Goal: Task Accomplishment & Management: Manage account settings

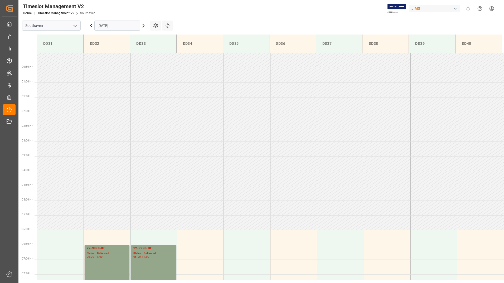
scroll to position [163, 0]
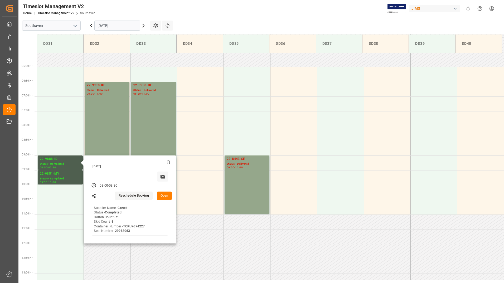
click at [247, 21] on main "Southaven [DATE] Settings Refresh Time Slots DD31 DD32 DD33 DD34 DD35 DD36 DD37…" at bounding box center [260, 148] width 484 height 263
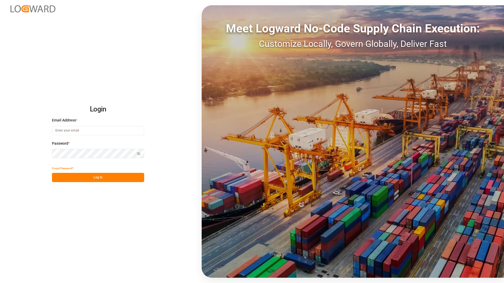
click at [63, 130] on input at bounding box center [98, 130] width 92 height 9
type input "[EMAIL_ADDRESS][PERSON_NAME][DOMAIN_NAME]"
click at [61, 177] on button "Log In" at bounding box center [98, 177] width 92 height 9
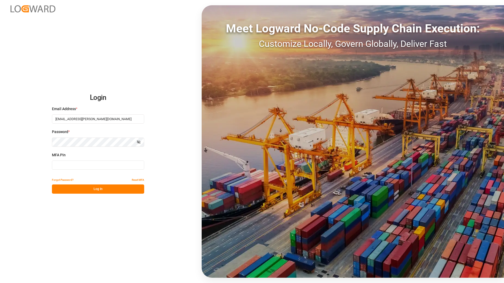
click at [67, 165] on input at bounding box center [98, 164] width 92 height 9
type input "4"
type input "127019"
click at [68, 189] on button "Log In" at bounding box center [98, 188] width 92 height 9
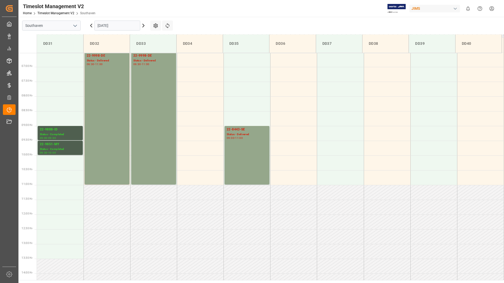
scroll to position [61, 0]
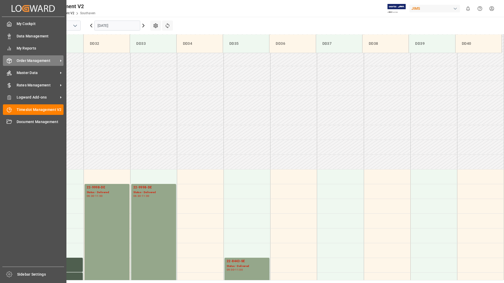
click at [45, 60] on span "Order Management" at bounding box center [38, 61] width 42 height 6
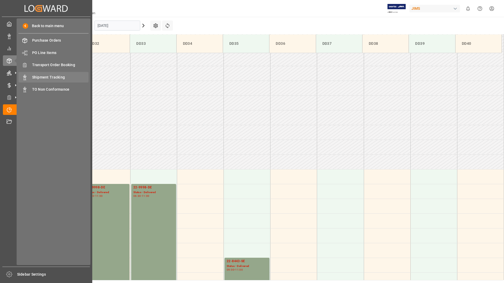
click at [44, 77] on span "Shipment Tracking" at bounding box center [60, 78] width 57 height 6
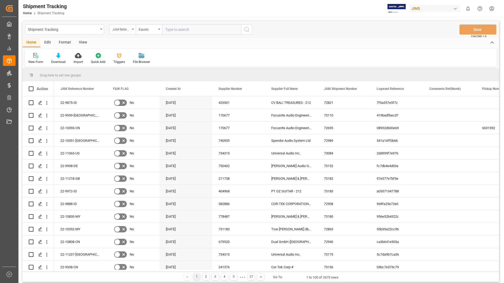
click at [131, 31] on div "JAM Reference Number" at bounding box center [122, 29] width 26 height 10
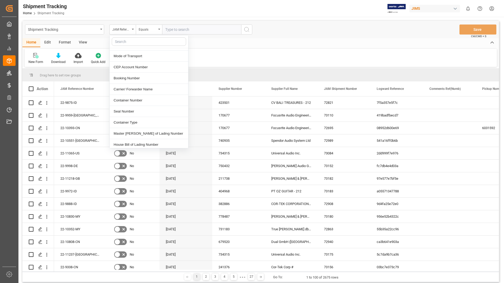
scroll to position [184, 0]
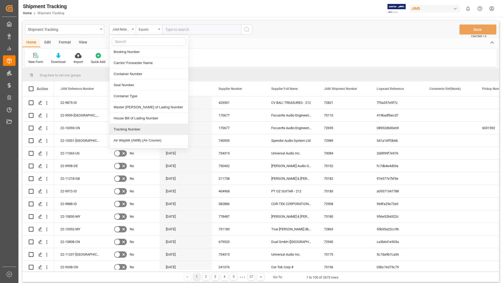
click at [136, 124] on div "Tracking Number" at bounding box center [149, 129] width 78 height 11
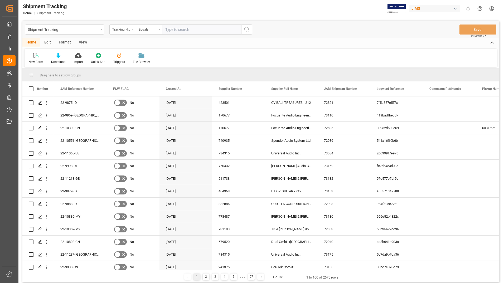
click at [197, 28] on input "text" at bounding box center [201, 29] width 79 height 10
paste input "8143439253"
type input "8143439253"
click at [247, 28] on icon "search button" at bounding box center [246, 29] width 6 height 6
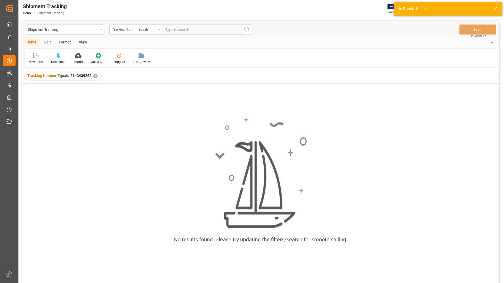
click at [94, 77] on div "✕" at bounding box center [95, 76] width 4 height 4
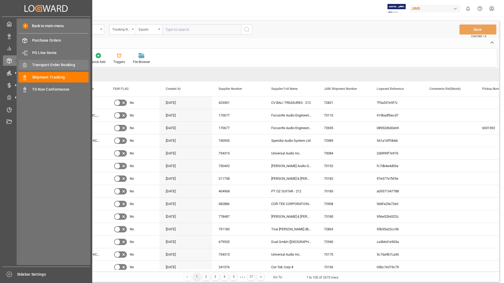
click at [48, 65] on span "Transport Order Booking" at bounding box center [60, 65] width 57 height 6
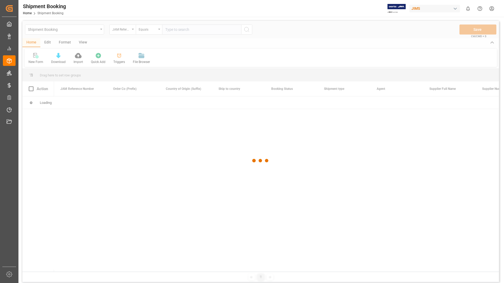
click at [196, 29] on div at bounding box center [260, 161] width 476 height 280
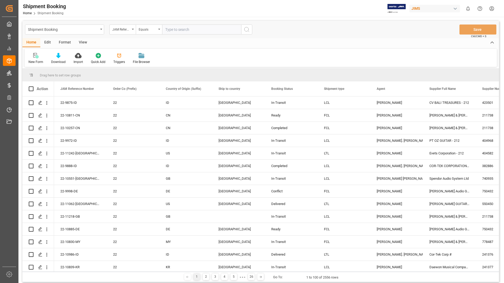
click at [196, 28] on input "text" at bounding box center [201, 29] width 79 height 10
paste input "22-11242-[GEOGRAPHIC_DATA]"
type input "22-11242-[GEOGRAPHIC_DATA]"
click at [248, 29] on icon "search button" at bounding box center [246, 29] width 6 height 6
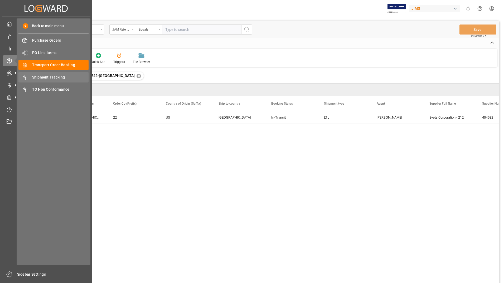
click at [53, 76] on span "Shipment Tracking" at bounding box center [60, 78] width 57 height 6
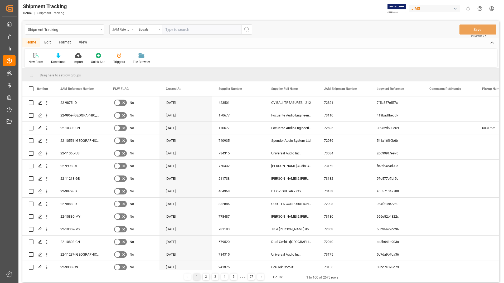
click at [209, 31] on input "text" at bounding box center [201, 29] width 79 height 10
paste input "22-11242-[GEOGRAPHIC_DATA]"
type input "22-11242-[GEOGRAPHIC_DATA]"
click at [246, 29] on icon "search button" at bounding box center [246, 29] width 6 height 6
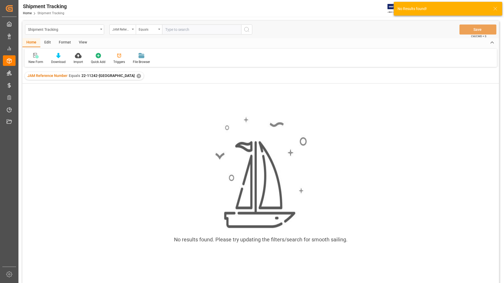
click at [136, 76] on div "✕" at bounding box center [138, 76] width 4 height 4
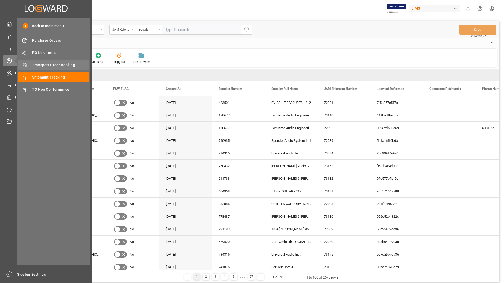
click at [61, 65] on span "Transport Order Booking" at bounding box center [60, 65] width 57 height 6
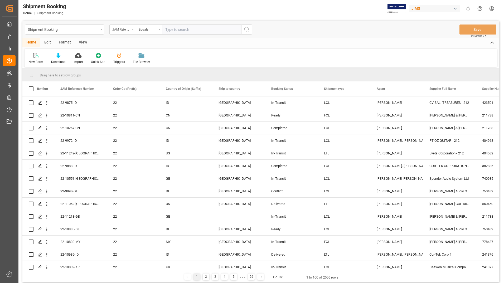
paste input "22-11242-[GEOGRAPHIC_DATA]"
type input "22-11242-[GEOGRAPHIC_DATA]"
click at [249, 29] on icon "search button" at bounding box center [246, 29] width 6 height 6
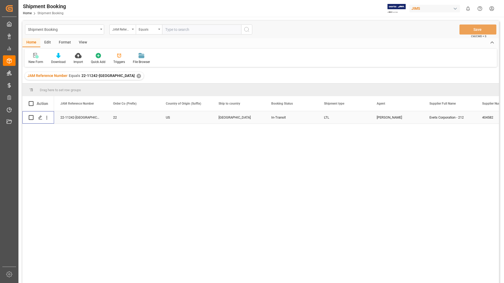
click at [31, 117] on input "Press Space to toggle row selection (unchecked)" at bounding box center [31, 117] width 5 height 5
checkbox input "true"
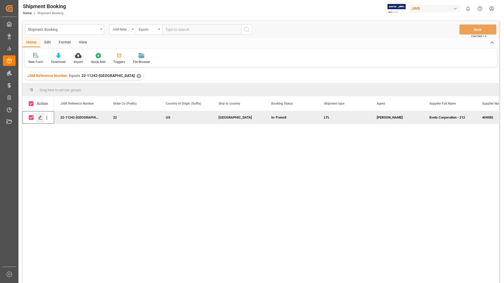
click at [40, 116] on icon "Press SPACE to deselect this row." at bounding box center [40, 117] width 4 height 4
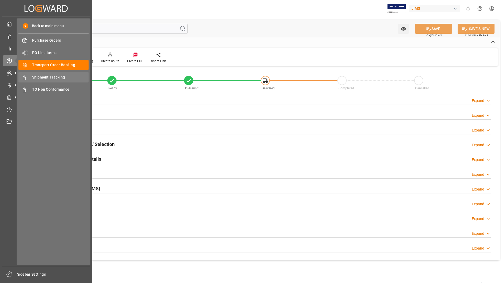
click at [42, 76] on span "Shipment Tracking" at bounding box center [60, 78] width 57 height 6
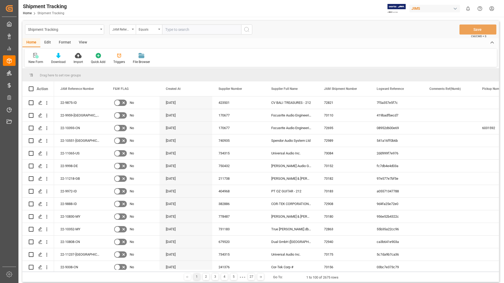
click at [183, 30] on input "text" at bounding box center [201, 29] width 79 height 10
type input "22-11242-[GEOGRAPHIC_DATA]"
click at [245, 30] on icon "search button" at bounding box center [246, 29] width 6 height 6
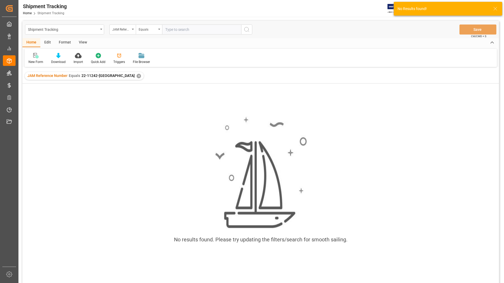
click at [136, 76] on div "✕" at bounding box center [138, 76] width 4 height 4
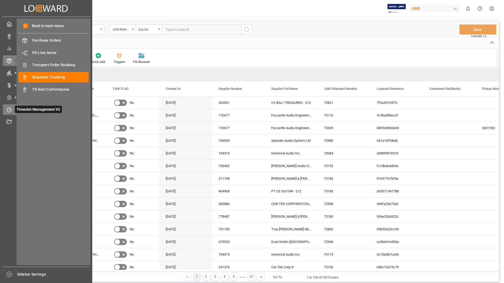
click at [12, 108] on div "Timeslot Management V2 Timeslot Management V2" at bounding box center [46, 109] width 86 height 10
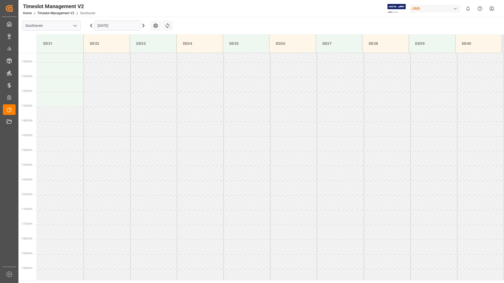
scroll to position [351, 0]
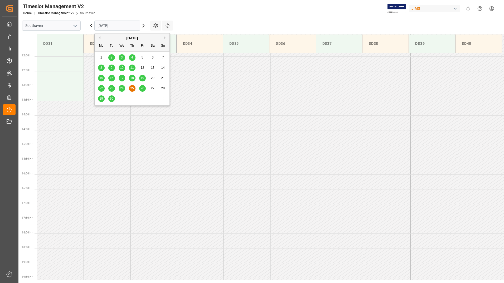
click at [135, 26] on input "[DATE]" at bounding box center [117, 26] width 46 height 10
click at [143, 86] on span "26" at bounding box center [141, 88] width 3 height 4
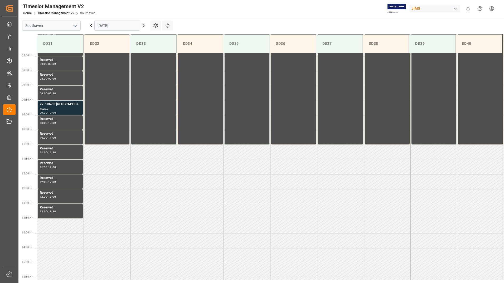
scroll to position [216, 0]
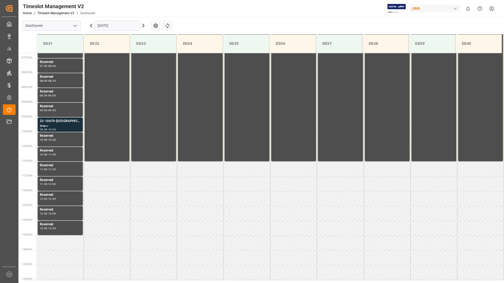
click at [68, 125] on div "Status -" at bounding box center [60, 126] width 41 height 4
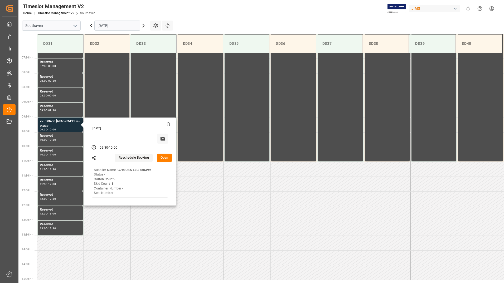
click at [158, 156] on button "Open" at bounding box center [164, 158] width 15 height 8
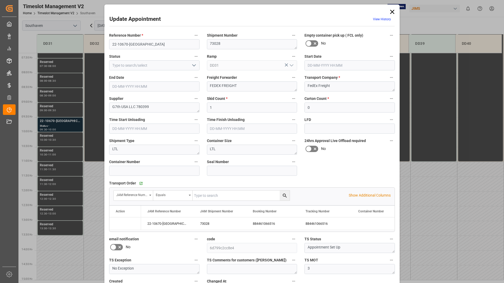
type input "[DATE] 09:30"
type input "[DATE] 10:00"
type input "[DATE] 20:45"
drag, startPoint x: 111, startPoint y: 45, endPoint x: 149, endPoint y: 46, distance: 37.7
click at [149, 46] on input "22-10670-[GEOGRAPHIC_DATA]" at bounding box center [154, 44] width 90 height 10
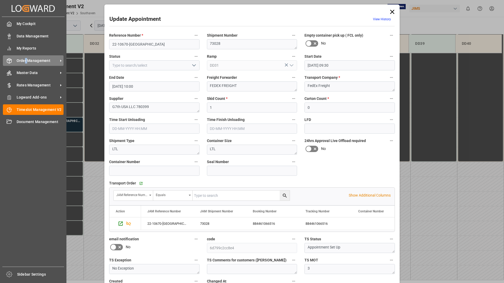
click at [28, 62] on span "Order Management" at bounding box center [38, 61] width 42 height 6
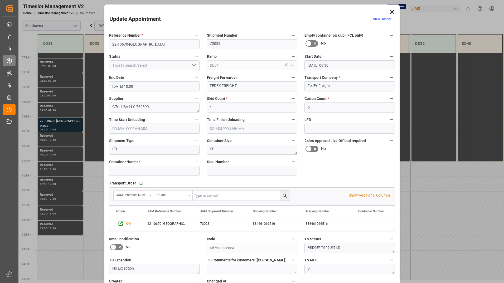
drag, startPoint x: 28, startPoint y: 62, endPoint x: 9, endPoint y: 65, distance: 18.8
click at [9, 65] on div "Order Management Order Management" at bounding box center [9, 60] width 13 height 10
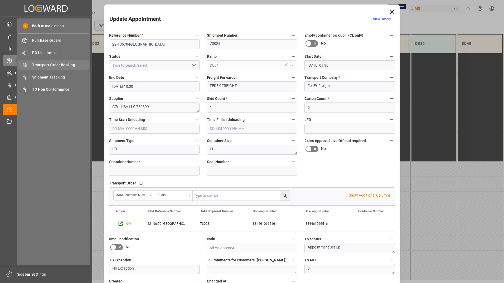
drag, startPoint x: 9, startPoint y: 65, endPoint x: 57, endPoint y: 66, distance: 48.5
click at [57, 66] on span "Transport Order Booking" at bounding box center [60, 65] width 57 height 6
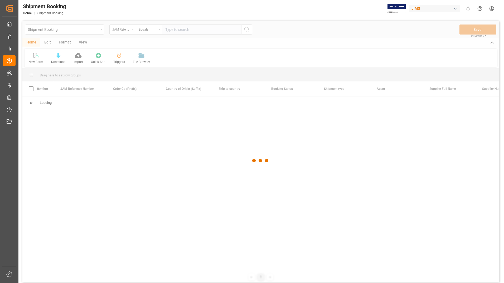
click at [184, 32] on div at bounding box center [260, 161] width 476 height 280
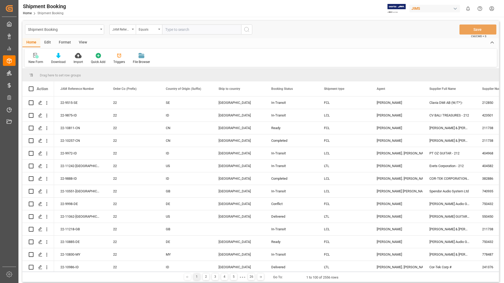
click at [186, 29] on input "text" at bounding box center [201, 29] width 79 height 10
paste input "22-10670-[GEOGRAPHIC_DATA]"
type input "22-10670-[GEOGRAPHIC_DATA]"
click at [246, 29] on icon "search button" at bounding box center [246, 29] width 6 height 6
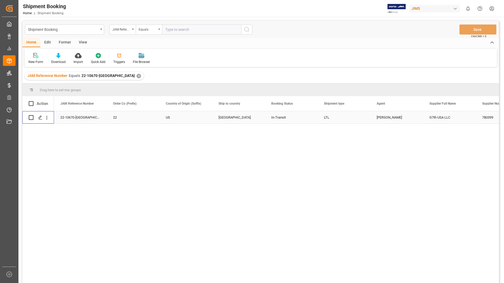
click at [31, 118] on input "Press Space to toggle row selection (unchecked)" at bounding box center [31, 117] width 5 height 5
checkbox input "true"
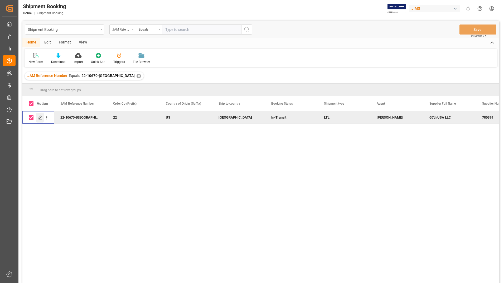
click at [38, 116] on icon "Press SPACE to deselect this row." at bounding box center [40, 117] width 4 height 4
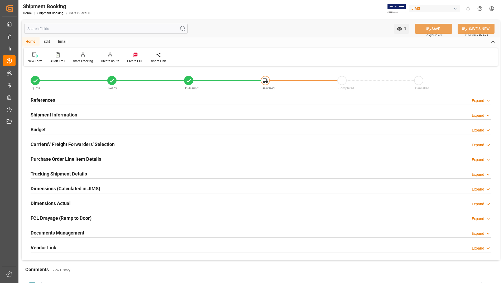
click at [57, 234] on h2 "Documents Management" at bounding box center [58, 232] width 54 height 7
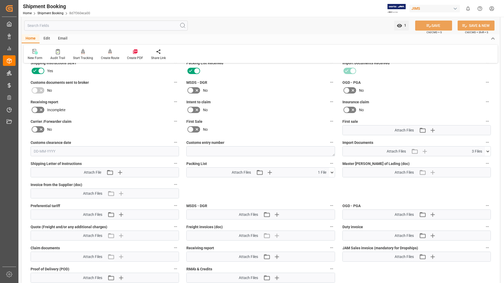
scroll to position [184, 0]
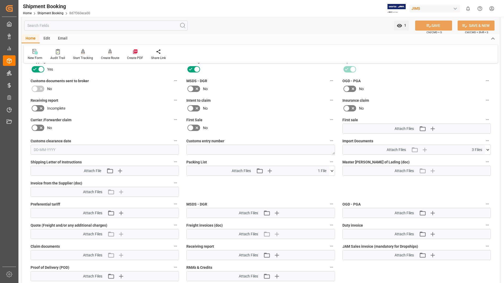
click at [331, 170] on icon at bounding box center [331, 171] width 3 height 2
click at [329, 180] on icon at bounding box center [328, 180] width 5 height 3
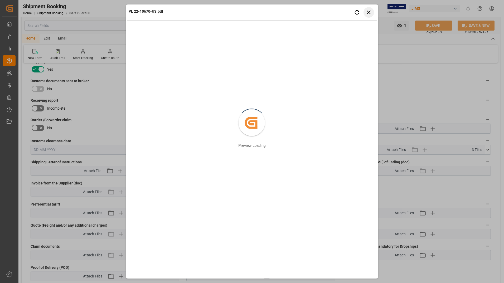
click at [372, 13] on button "Close preview" at bounding box center [368, 12] width 11 height 11
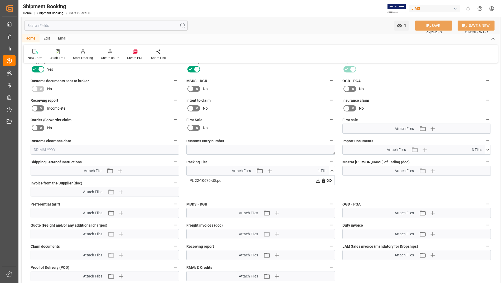
click at [131, 98] on label "Receiving report" at bounding box center [105, 100] width 148 height 7
click at [172, 98] on button "Receiving report" at bounding box center [175, 100] width 7 height 7
click at [117, 87] on div at bounding box center [252, 141] width 504 height 283
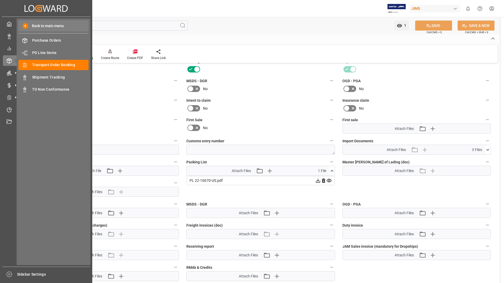
click at [34, 22] on div "Back to main menu" at bounding box center [53, 25] width 70 height 11
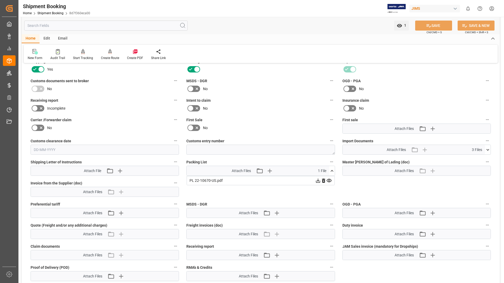
click at [107, 109] on div "Incomplete" at bounding box center [105, 108] width 148 height 8
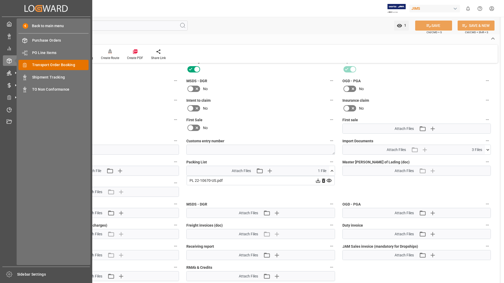
click at [45, 66] on span "Transport Order Booking" at bounding box center [60, 65] width 57 height 6
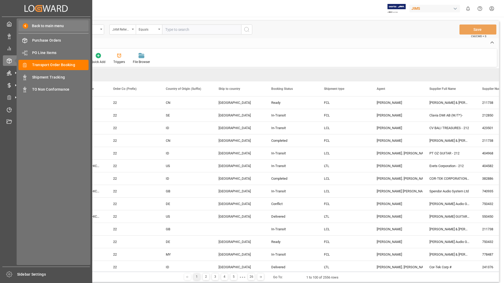
click at [70, 26] on div "Back to main menu" at bounding box center [53, 25] width 70 height 11
click at [35, 26] on span "My Cockpit" at bounding box center [26, 23] width 22 height 7
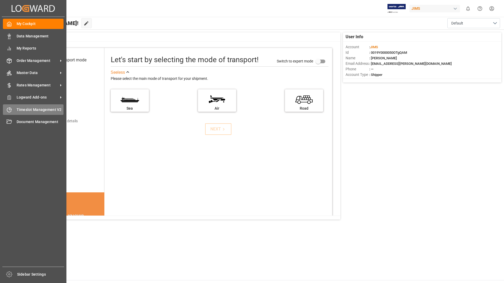
click at [31, 111] on span "Timeslot Management V2" at bounding box center [40, 110] width 47 height 6
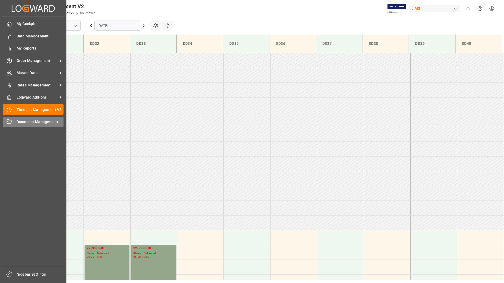
click at [29, 120] on span "Document Management" at bounding box center [40, 122] width 47 height 6
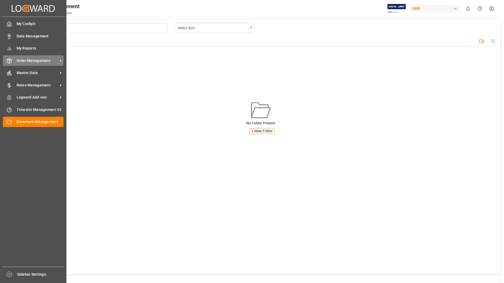
click at [28, 61] on span "Order Management" at bounding box center [38, 61] width 42 height 6
click at [36, 62] on span "Order Management" at bounding box center [38, 61] width 42 height 6
click at [18, 60] on span "Order Management" at bounding box center [38, 61] width 42 height 6
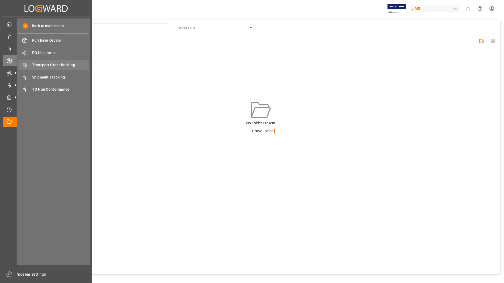
click at [60, 63] on span "Transport Order Booking" at bounding box center [60, 65] width 57 height 6
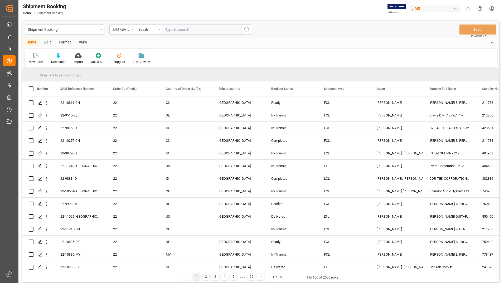
click at [185, 29] on input "text" at bounding box center [201, 29] width 79 height 10
type input "22-10670-us"
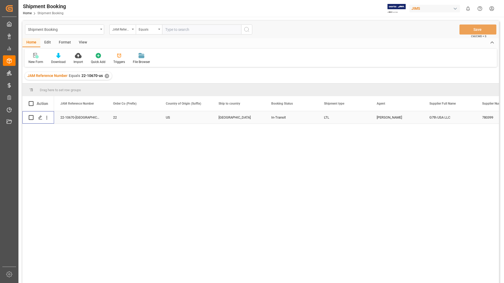
click at [31, 116] on input "Press Space to toggle row selection (unchecked)" at bounding box center [31, 117] width 5 height 5
checkbox input "true"
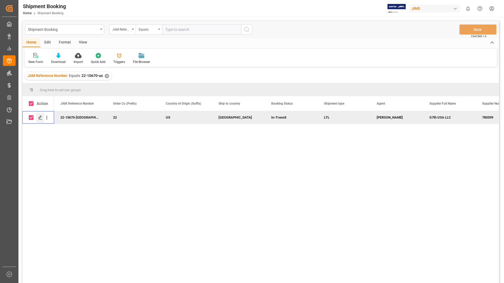
click at [39, 116] on icon "Press SPACE to deselect this row." at bounding box center [40, 117] width 4 height 4
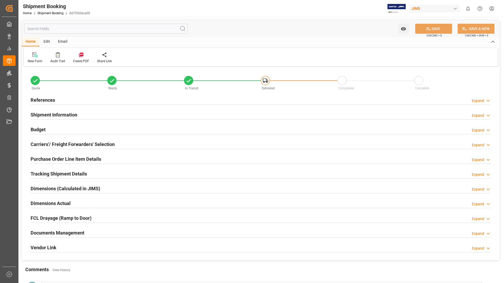
type input "62.14"
type input "155.35"
type input "0.2574"
type input "9.0862"
click at [50, 186] on h2 "Dimensions (Calculated in JIMS)" at bounding box center [66, 188] width 70 height 7
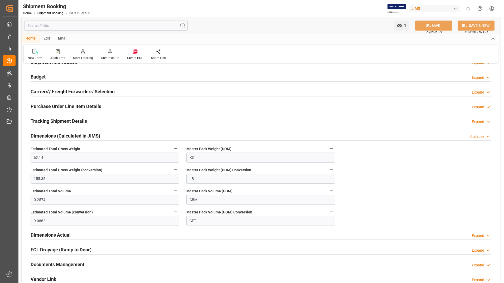
scroll to position [79, 0]
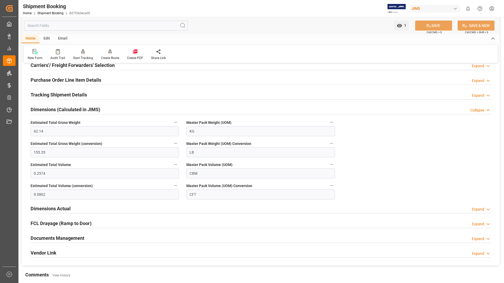
click at [42, 209] on h2 "Dimensions Actual" at bounding box center [51, 208] width 40 height 7
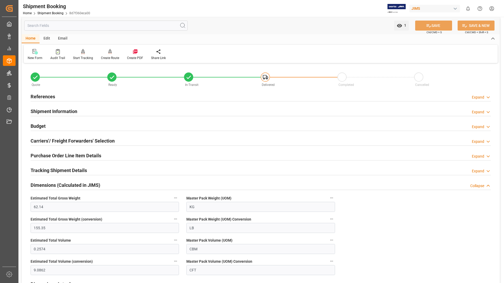
scroll to position [0, 0]
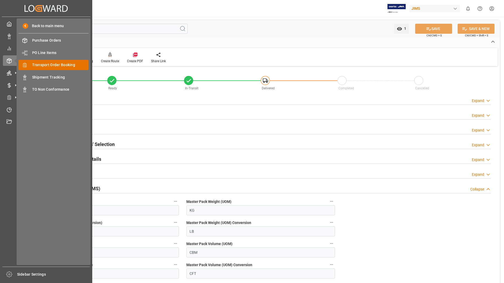
click at [50, 64] on span "Transport Order Booking" at bounding box center [60, 65] width 57 height 6
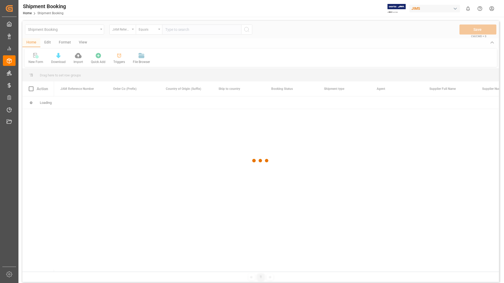
click at [175, 29] on div at bounding box center [260, 161] width 476 height 280
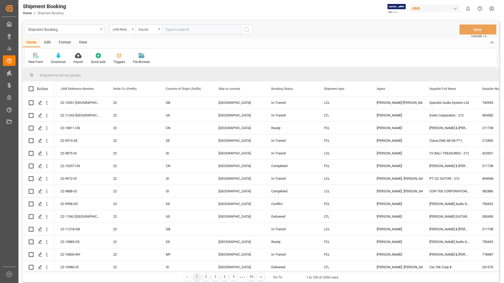
click at [176, 28] on input "text" at bounding box center [201, 29] width 79 height 10
type input "22-10228-ID"
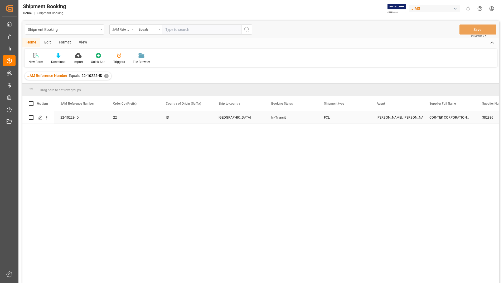
click at [32, 117] on input "Press Space to toggle row selection (unchecked)" at bounding box center [31, 117] width 5 height 5
checkbox input "true"
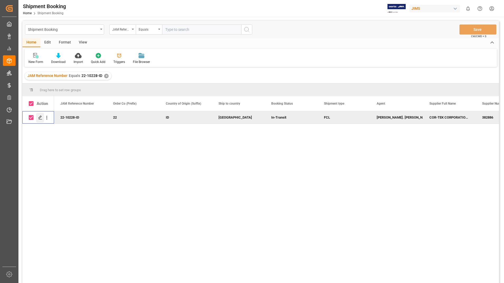
click at [40, 116] on icon "Press SPACE to deselect this row." at bounding box center [40, 117] width 4 height 4
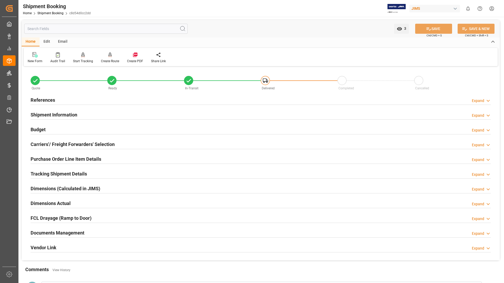
click at [57, 232] on h2 "Documents Management" at bounding box center [58, 232] width 54 height 7
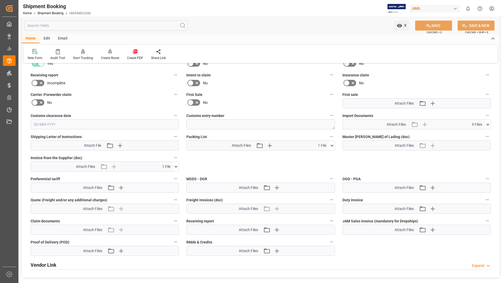
scroll to position [211, 0]
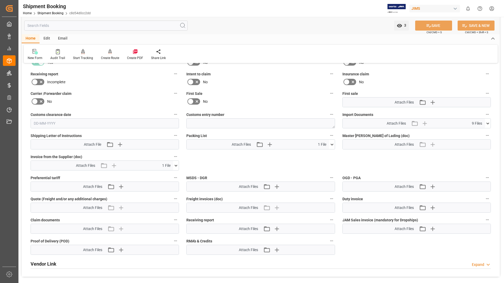
click at [332, 144] on icon at bounding box center [332, 145] width 6 height 6
click at [328, 152] on icon at bounding box center [329, 154] width 6 height 6
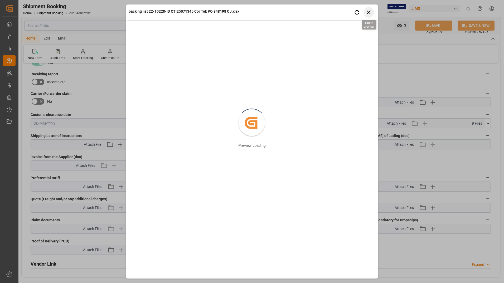
click at [367, 15] on icon "button" at bounding box center [368, 12] width 7 height 7
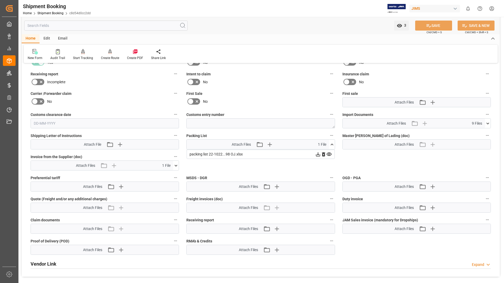
click at [318, 154] on icon at bounding box center [317, 154] width 4 height 4
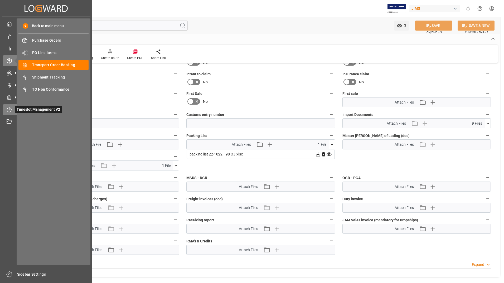
click at [13, 108] on div "Timeslot Management V2 Timeslot Management V2" at bounding box center [46, 109] width 86 height 10
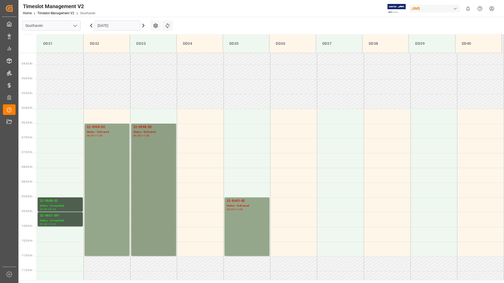
scroll to position [117, 0]
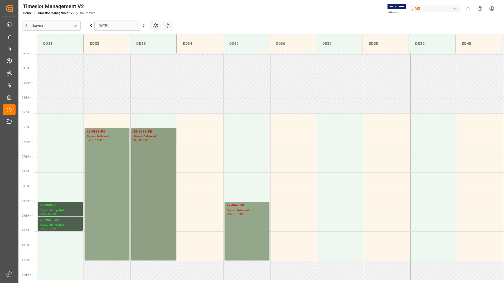
click at [148, 145] on div "22-9998-DE Status - Delivered 06:30 - 11:00" at bounding box center [153, 194] width 41 height 130
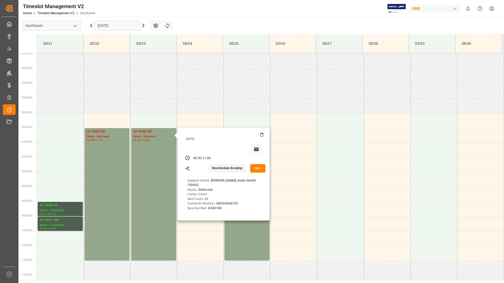
click at [256, 167] on button "Open" at bounding box center [257, 168] width 15 height 8
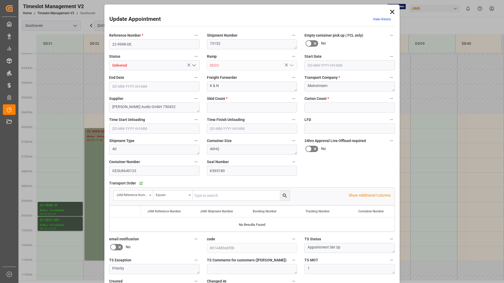
type input "21"
type input "0"
type input "[DATE] 06:30"
type input "[DATE] 11:00"
type input "[DATE] 17:06"
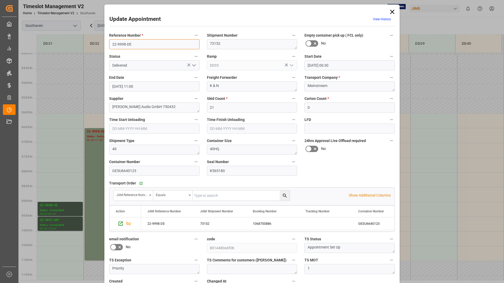
drag, startPoint x: 110, startPoint y: 46, endPoint x: 137, endPoint y: 46, distance: 26.3
click at [137, 46] on input "22-9998-DE" at bounding box center [154, 44] width 90 height 10
click at [391, 11] on icon at bounding box center [391, 11] width 7 height 7
